Goal: Transaction & Acquisition: Purchase product/service

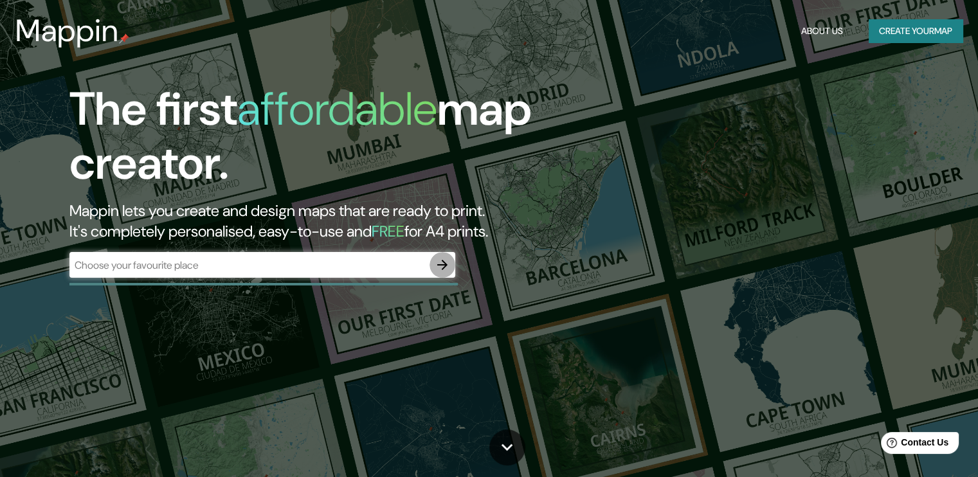
click at [442, 266] on icon "button" at bounding box center [442, 264] width 15 height 15
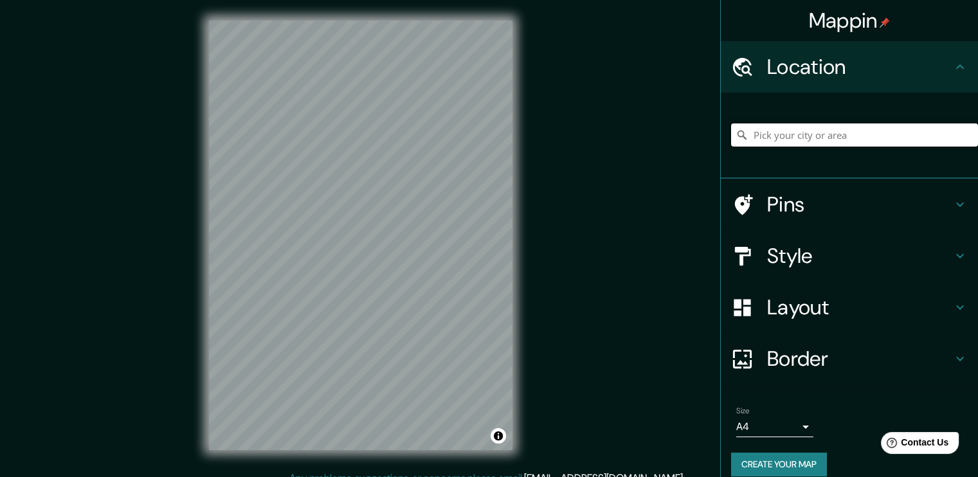
click at [786, 136] on input "Pick your city or area" at bounding box center [854, 134] width 247 height 23
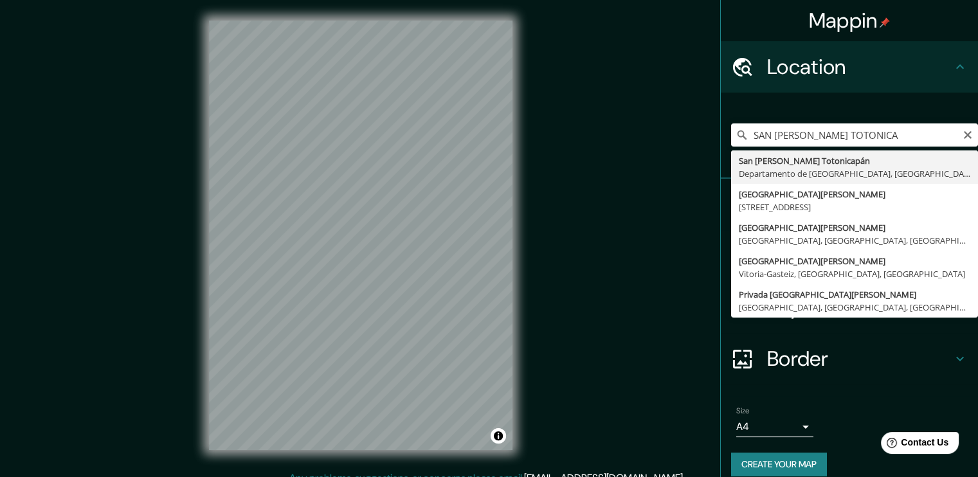
type input "San [PERSON_NAME] Totonicapán, [GEOGRAPHIC_DATA], [GEOGRAPHIC_DATA]"
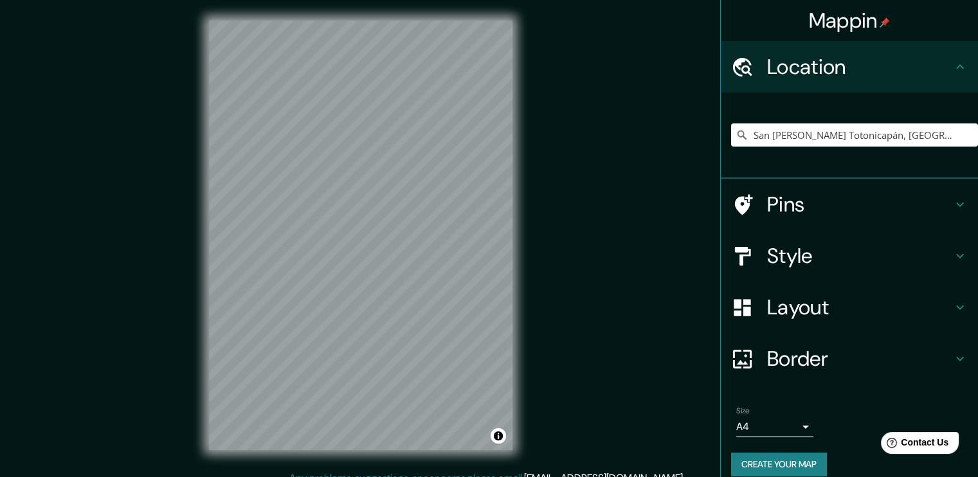
click at [815, 210] on h4 "Pins" at bounding box center [859, 205] width 185 height 26
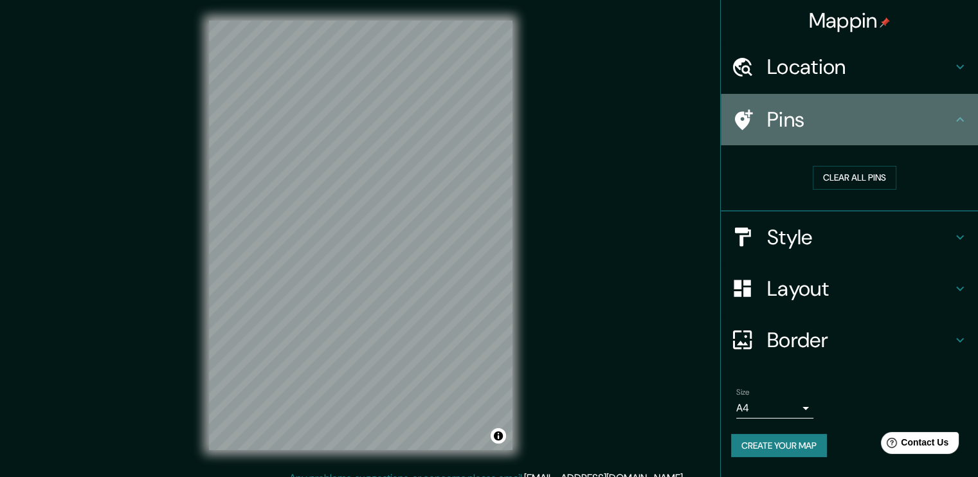
click at [849, 123] on h4 "Pins" at bounding box center [859, 120] width 185 height 26
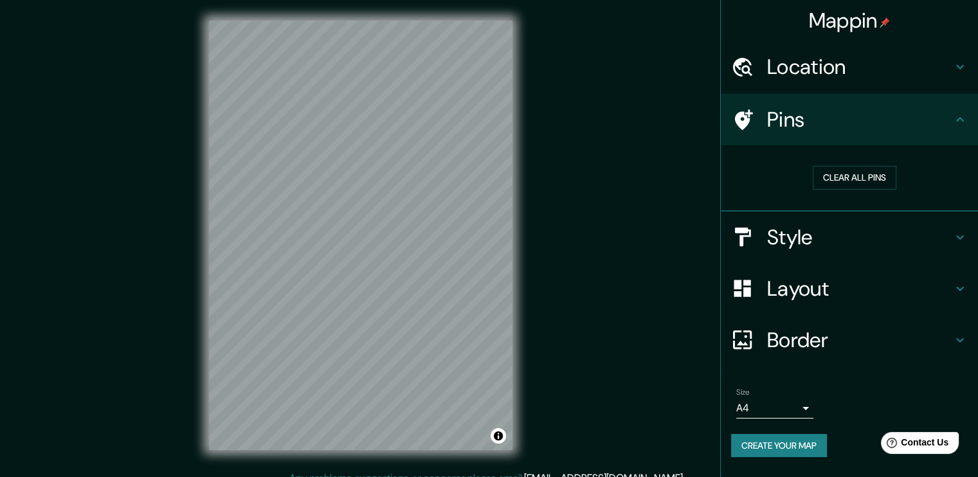
click at [962, 118] on icon at bounding box center [959, 119] width 15 height 15
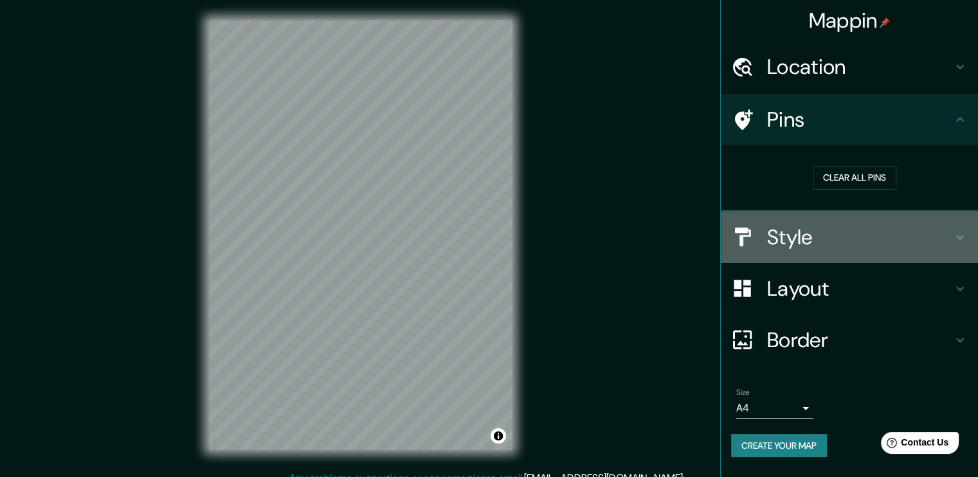
click at [925, 240] on h4 "Style" at bounding box center [859, 237] width 185 height 26
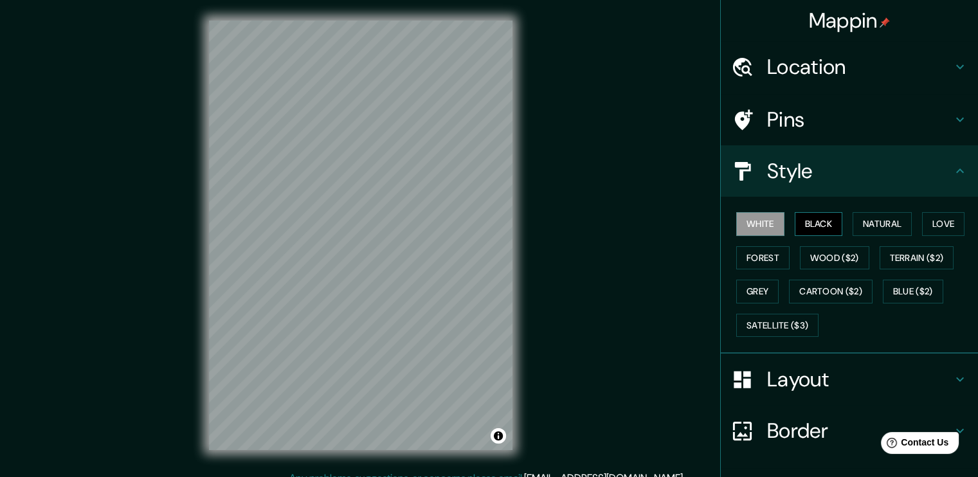
click at [815, 226] on button "Black" at bounding box center [819, 224] width 48 height 24
click at [869, 224] on button "Natural" at bounding box center [882, 224] width 59 height 24
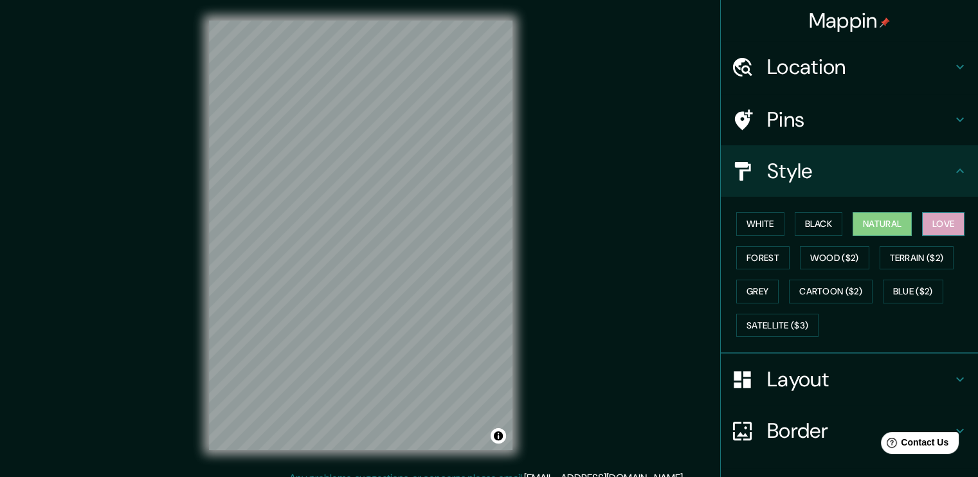
click at [933, 219] on button "Love" at bounding box center [943, 224] width 42 height 24
click at [776, 260] on button "Forest" at bounding box center [762, 258] width 53 height 24
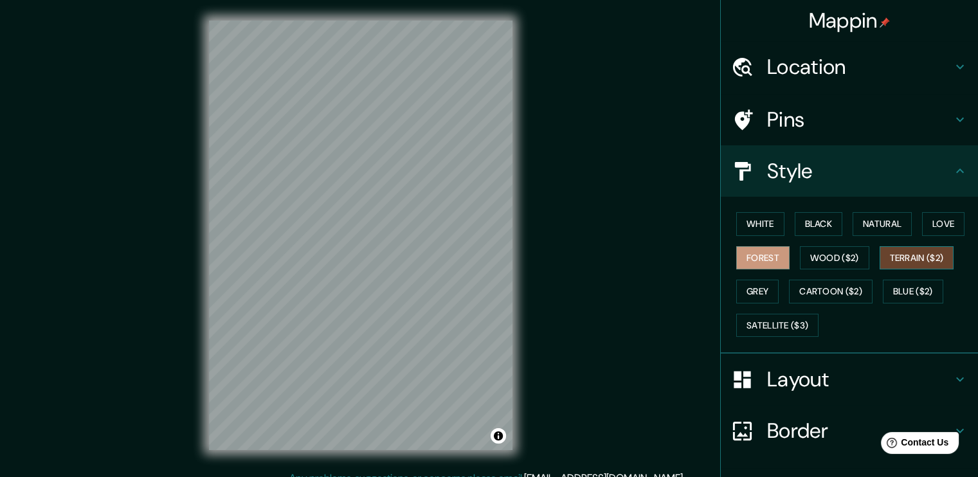
click at [907, 255] on button "Terrain ($2)" at bounding box center [917, 258] width 75 height 24
click at [759, 262] on button "Forest" at bounding box center [762, 258] width 53 height 24
click at [750, 295] on button "Grey" at bounding box center [757, 292] width 42 height 24
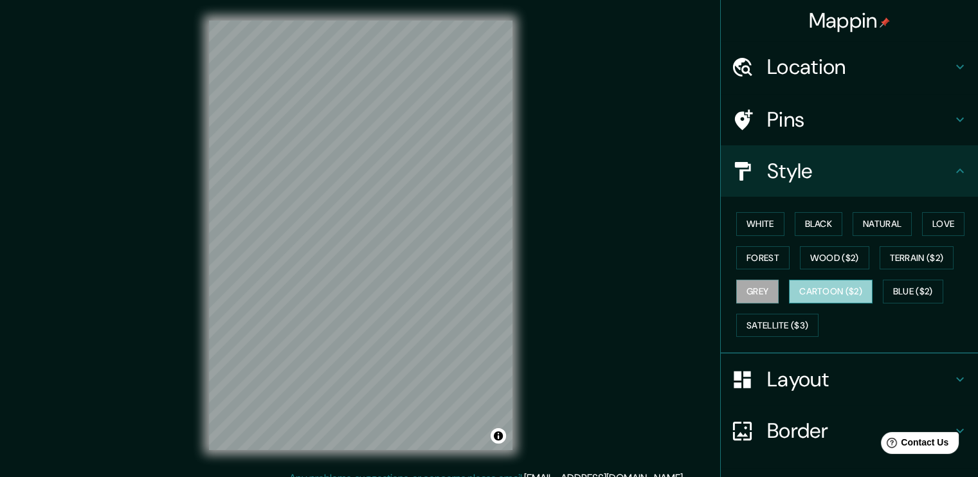
click at [821, 289] on button "Cartoon ($2)" at bounding box center [831, 292] width 84 height 24
click at [905, 287] on button "Blue ($2)" at bounding box center [913, 292] width 60 height 24
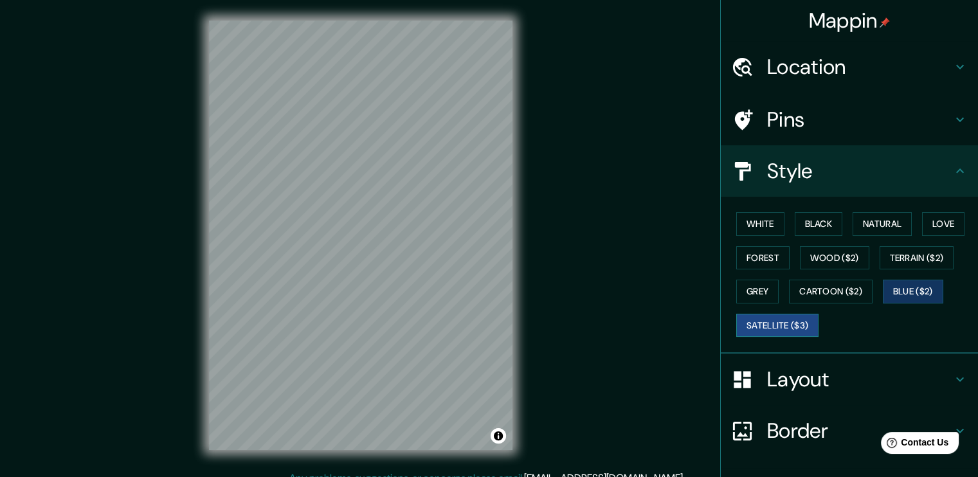
click at [777, 329] on button "Satellite ($3)" at bounding box center [777, 326] width 82 height 24
click at [939, 228] on button "Love" at bounding box center [943, 224] width 42 height 24
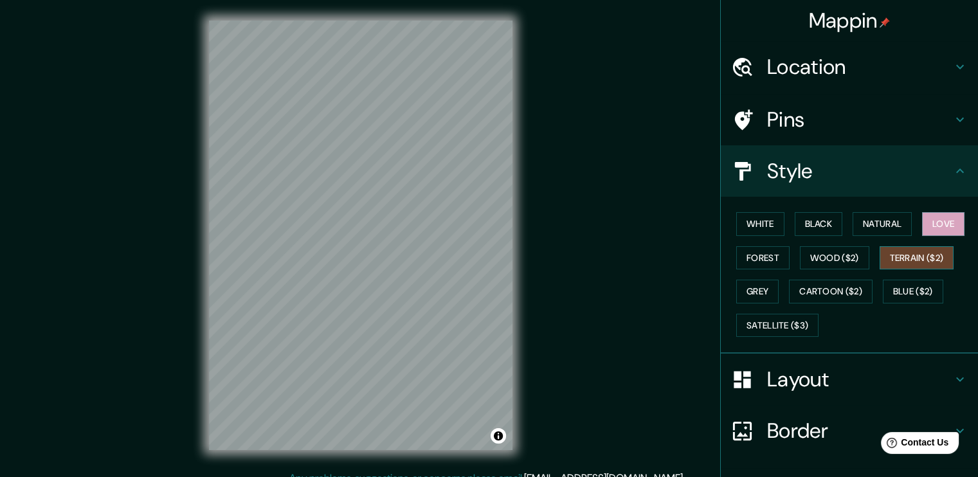
click at [910, 258] on button "Terrain ($2)" at bounding box center [917, 258] width 75 height 24
click at [739, 264] on button "Forest" at bounding box center [762, 258] width 53 height 24
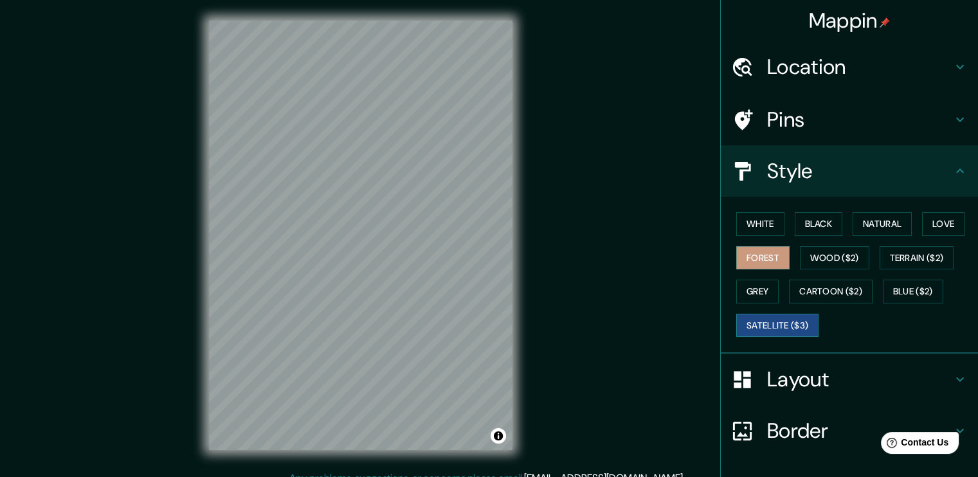
click at [774, 324] on button "Satellite ($3)" at bounding box center [777, 326] width 82 height 24
click at [828, 287] on button "Cartoon ($2)" at bounding box center [831, 292] width 84 height 24
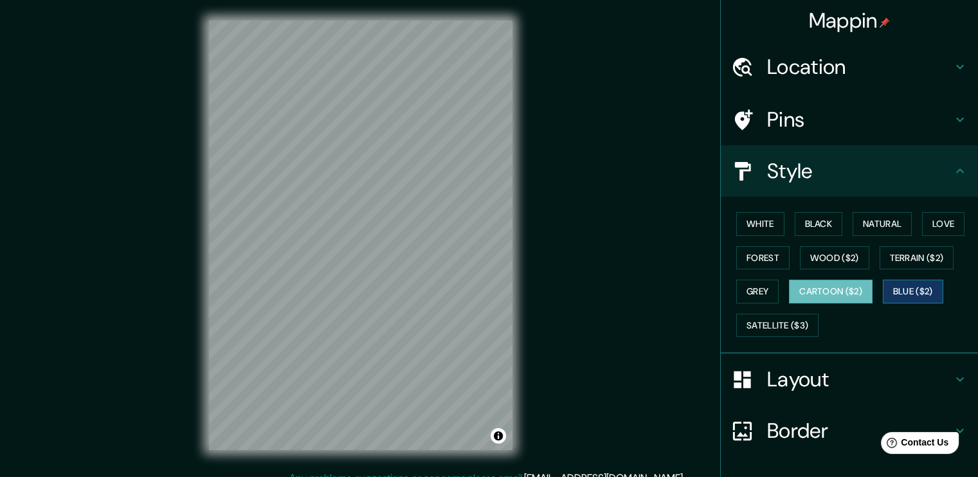
click at [900, 292] on button "Blue ($2)" at bounding box center [913, 292] width 60 height 24
click at [895, 258] on button "Terrain ($2)" at bounding box center [917, 258] width 75 height 24
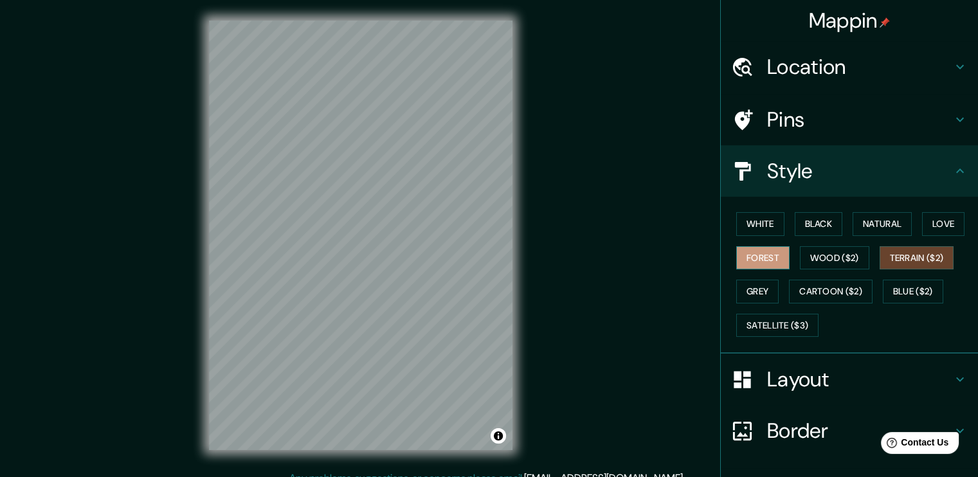
click at [761, 256] on button "Forest" at bounding box center [762, 258] width 53 height 24
